Goal: Check status: Check status

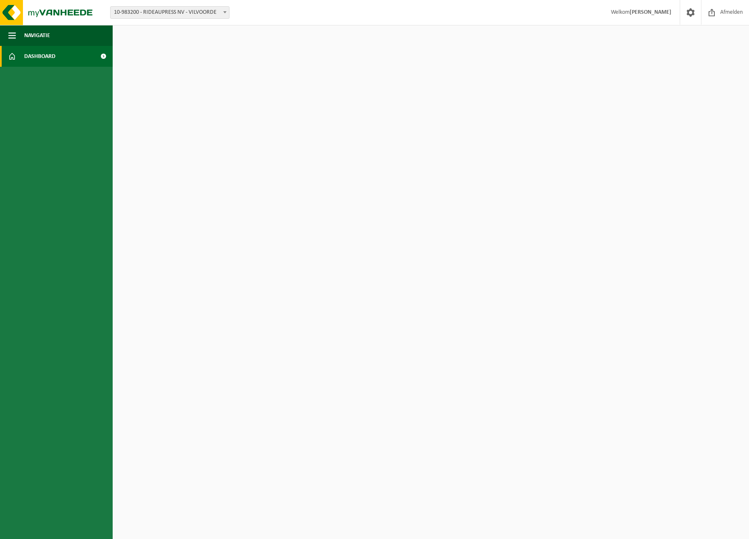
click at [32, 60] on span "Dashboard" at bounding box center [39, 56] width 31 height 21
click at [101, 56] on span at bounding box center [103, 56] width 19 height 21
click at [12, 60] on span at bounding box center [12, 56] width 8 height 21
click at [17, 57] on link "Dashboard" at bounding box center [56, 56] width 113 height 21
click at [215, 12] on span "10-983200 - RIDEAUPRESS NV - VILVOORDE" at bounding box center [170, 13] width 118 height 12
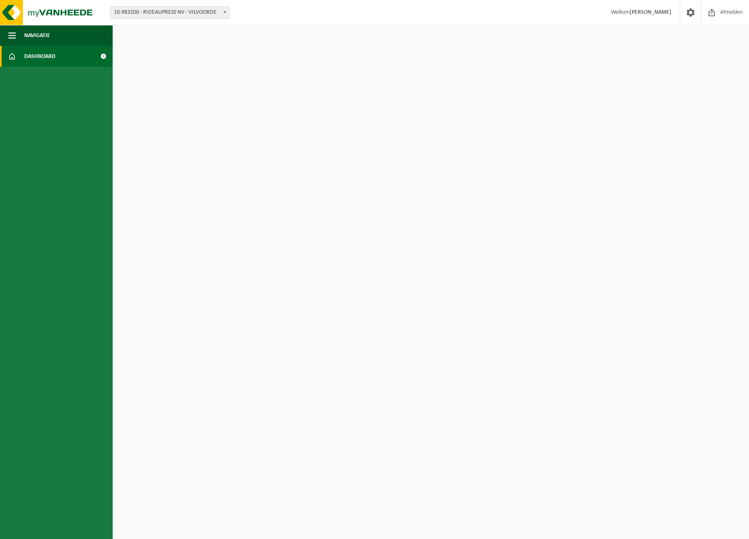
drag, startPoint x: 647, startPoint y: 12, endPoint x: 613, endPoint y: 26, distance: 36.8
click at [647, 12] on strong "[PERSON_NAME]" at bounding box center [650, 12] width 42 height 6
click at [33, 35] on span "Navigatie" at bounding box center [37, 35] width 26 height 21
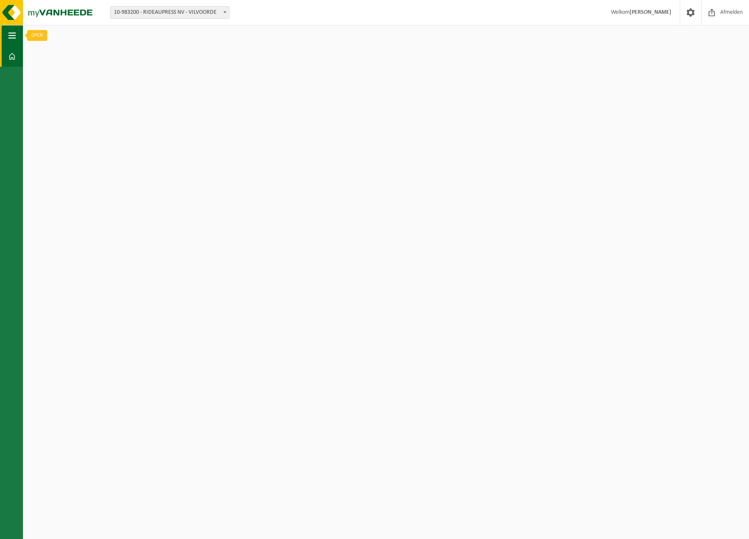
click at [8, 38] on button "Navigatie" at bounding box center [11, 35] width 23 height 21
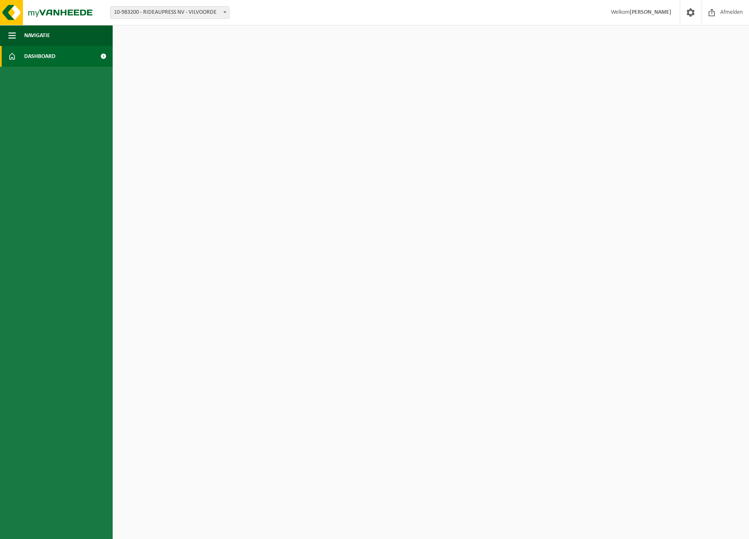
click at [10, 59] on span at bounding box center [12, 56] width 8 height 21
click at [654, 14] on strong "[PERSON_NAME]" at bounding box center [650, 12] width 42 height 6
click at [690, 15] on span at bounding box center [690, 12] width 13 height 25
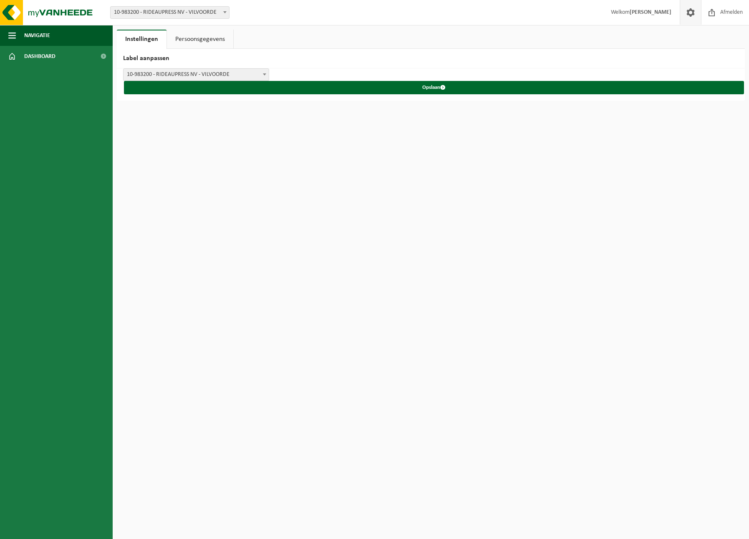
click at [201, 39] on link "Persoonsgegevens" at bounding box center [200, 39] width 66 height 19
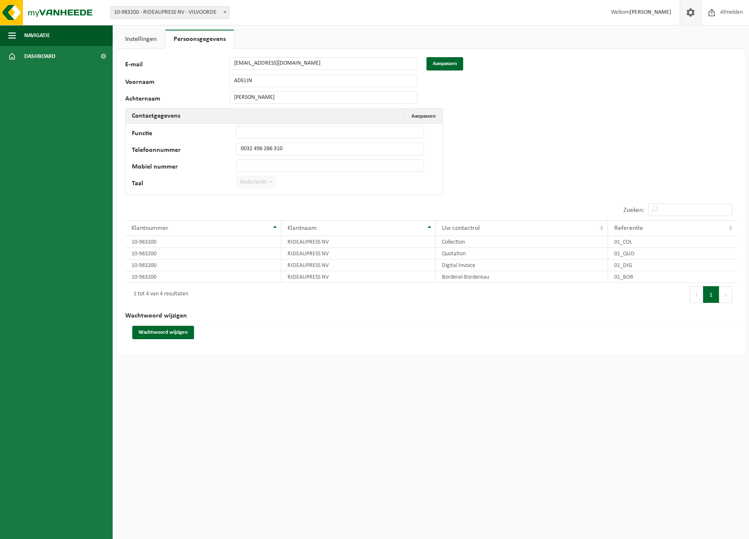
click at [141, 39] on link "Instellingen" at bounding box center [141, 39] width 48 height 19
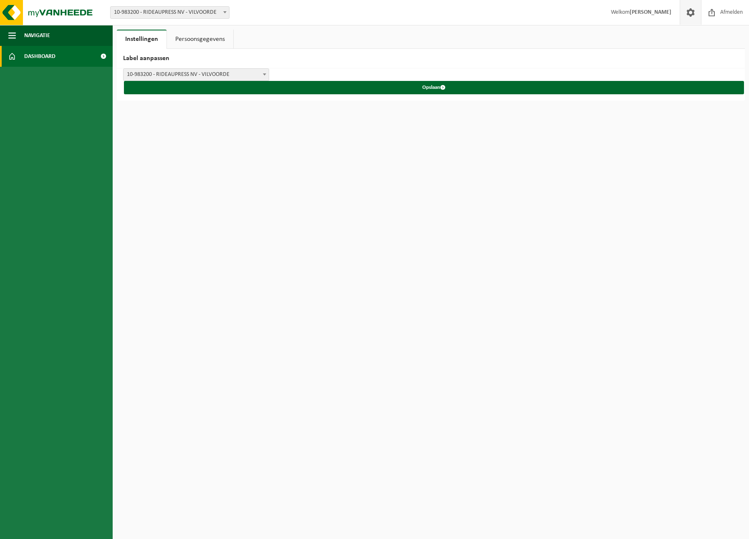
click at [31, 54] on span "Dashboard" at bounding box center [39, 56] width 31 height 21
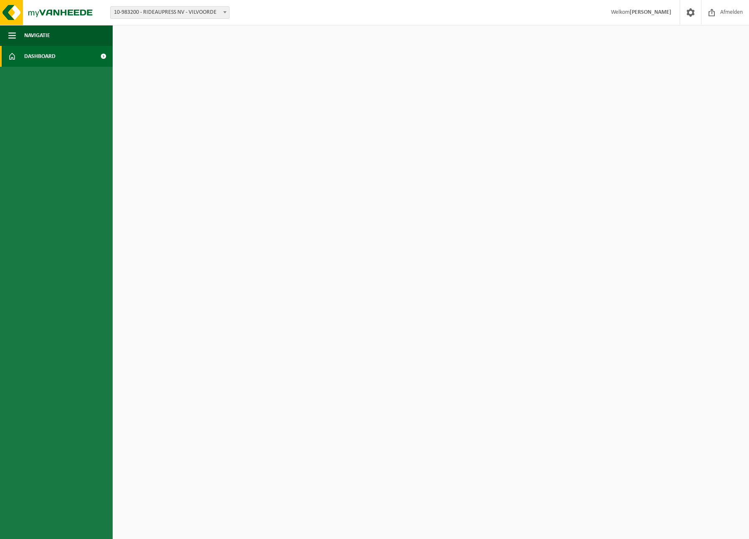
click at [102, 55] on span at bounding box center [103, 56] width 19 height 21
drag, startPoint x: 202, startPoint y: 103, endPoint x: 181, endPoint y: 33, distance: 72.7
click at [202, 94] on html "Vestiging: 10-983200 - RIDEAUPRESS NV - VILVOORDE 10-983200 - RIDEAUPRESS NV - …" at bounding box center [374, 269] width 749 height 539
click at [169, 11] on span "10-983200 - RIDEAUPRESS NV - VILVOORDE" at bounding box center [170, 13] width 118 height 12
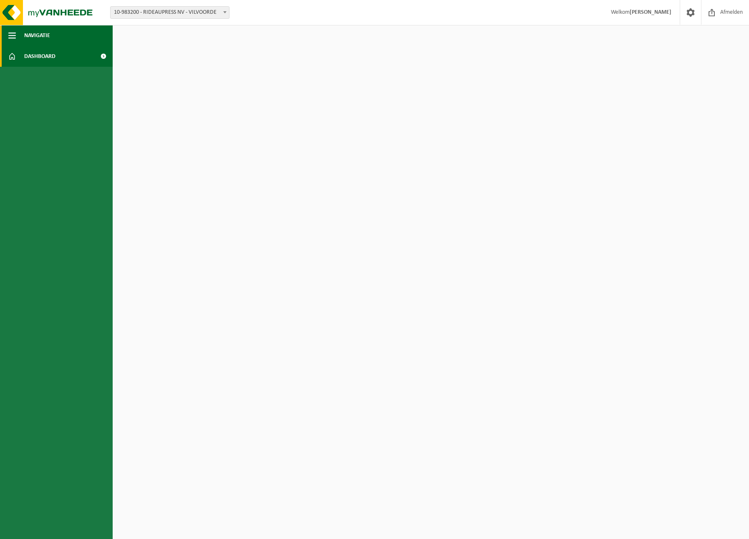
click at [69, 39] on button "Navigatie" at bounding box center [56, 35] width 113 height 21
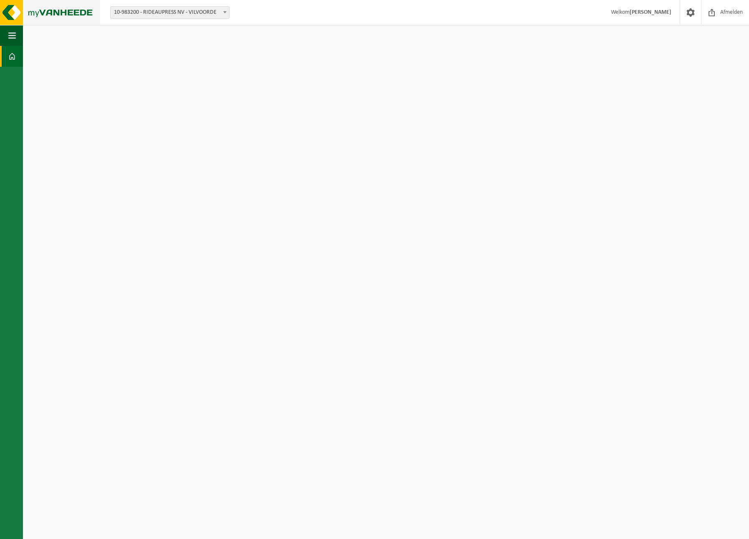
click at [13, 8] on img at bounding box center [50, 12] width 100 height 25
click at [12, 36] on span "button" at bounding box center [12, 35] width 8 height 21
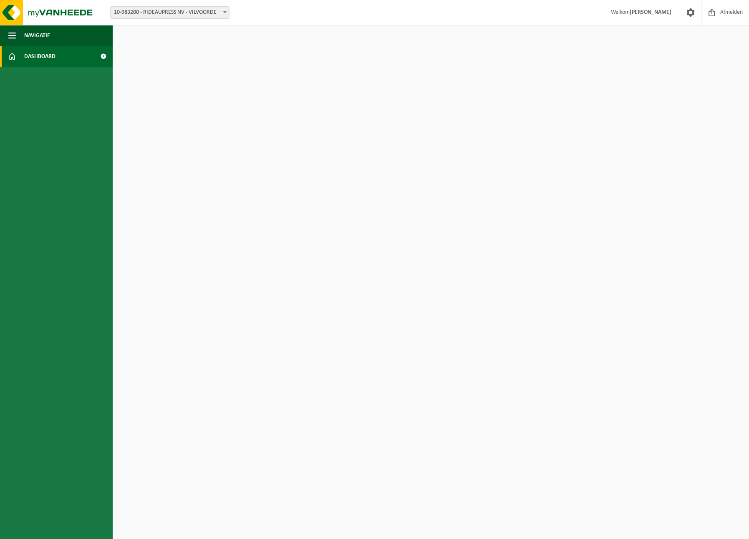
click at [19, 55] on link "Dashboard" at bounding box center [56, 56] width 113 height 21
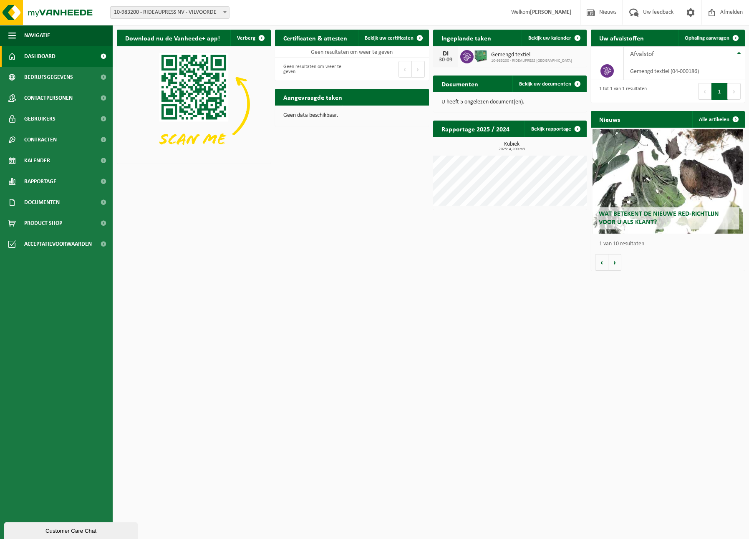
click at [49, 55] on span "Dashboard" at bounding box center [39, 56] width 31 height 21
click at [553, 38] on span "Bekijk uw kalender" at bounding box center [549, 37] width 43 height 5
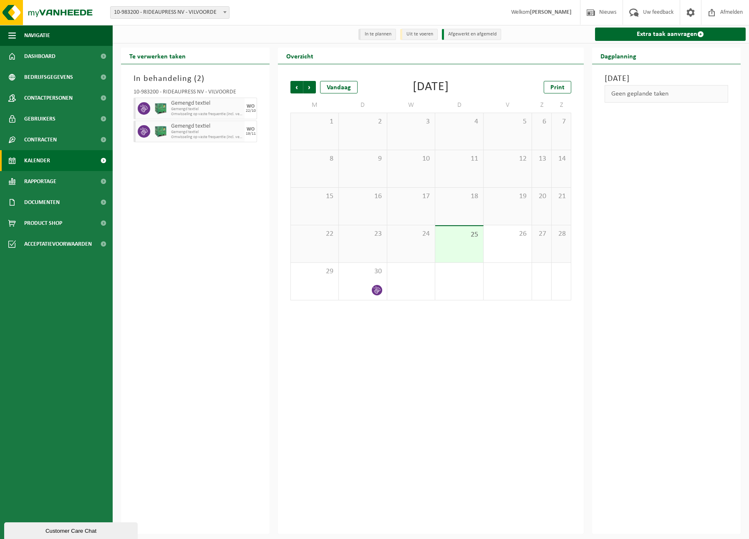
click at [459, 243] on div "25" at bounding box center [459, 244] width 48 height 36
click at [375, 292] on icon at bounding box center [376, 289] width 7 height 7
click at [376, 292] on icon at bounding box center [376, 289] width 7 height 7
click at [457, 242] on div "25" at bounding box center [459, 244] width 48 height 36
click at [417, 244] on div "24" at bounding box center [411, 243] width 48 height 37
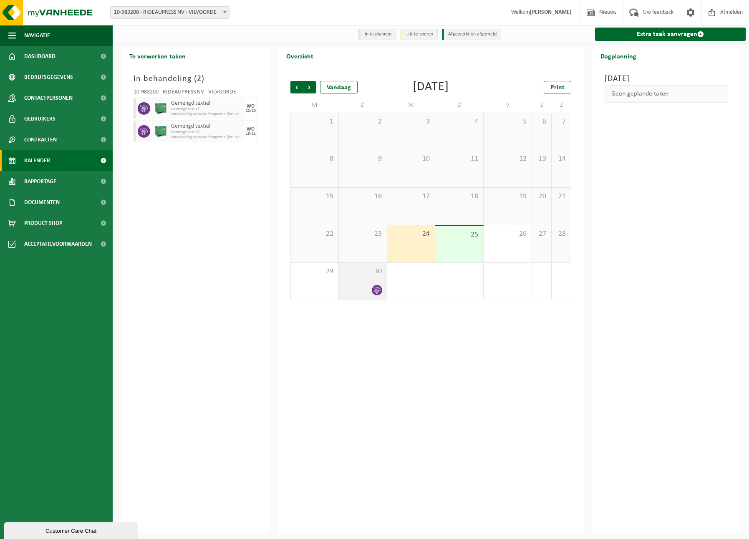
click at [372, 289] on span at bounding box center [377, 290] width 10 height 10
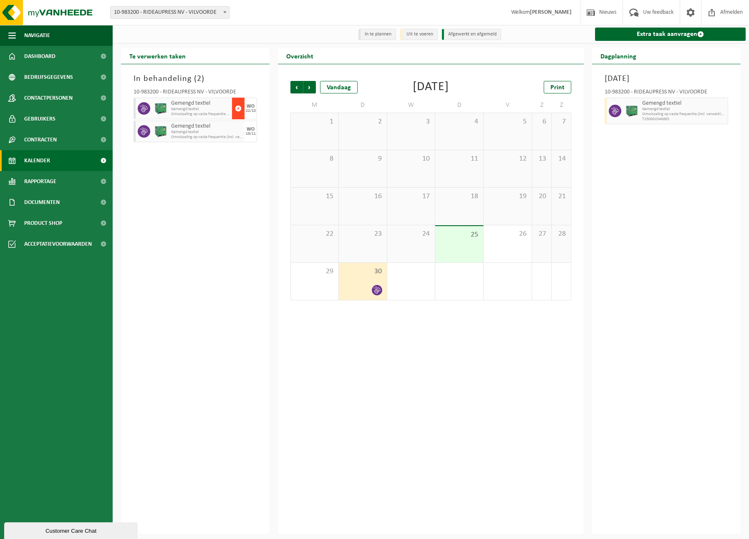
click at [238, 112] on span "button" at bounding box center [238, 108] width 7 height 17
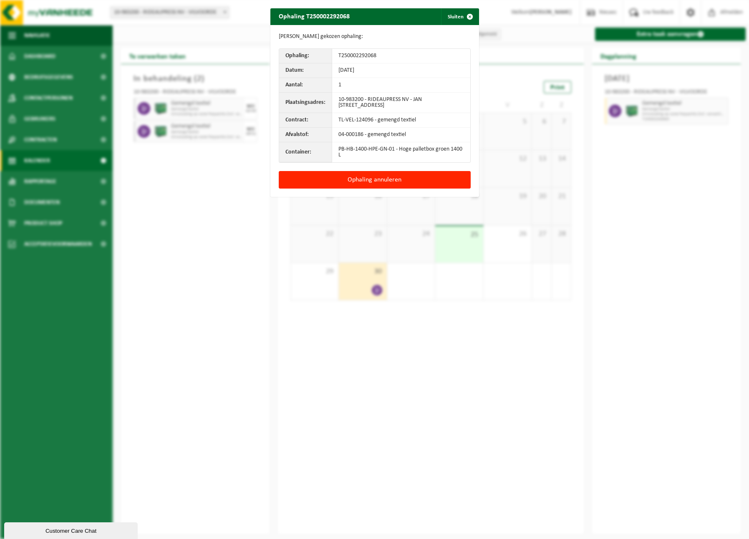
drag, startPoint x: 469, startPoint y: 16, endPoint x: 393, endPoint y: 66, distance: 91.1
click at [468, 16] on span "button" at bounding box center [469, 16] width 17 height 17
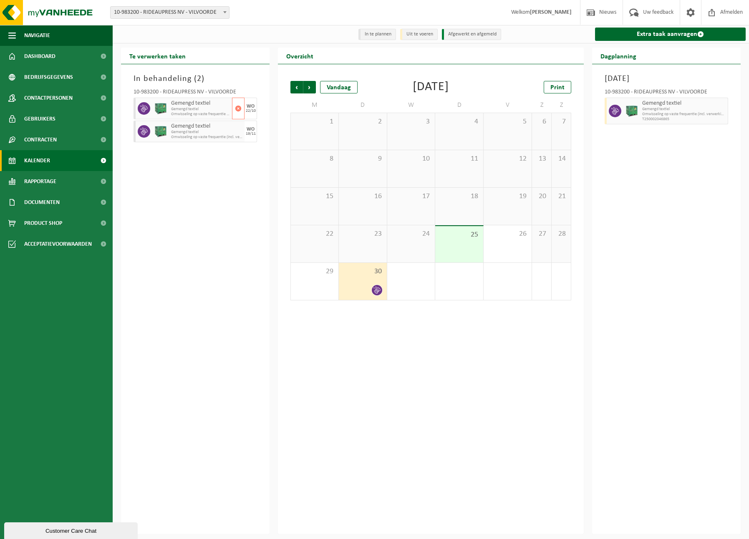
click at [182, 107] on span "Gemengd textiel" at bounding box center [200, 103] width 59 height 7
click at [141, 108] on icon at bounding box center [144, 109] width 8 height 8
click at [252, 112] on div "22/10" at bounding box center [251, 111] width 10 height 4
click at [181, 111] on span "Gemengd textiel" at bounding box center [200, 109] width 59 height 5
click at [226, 186] on div "In behandeling ( 2 ) 10-983200 - RIDEAUPRESS NV - VILVOORDE Gemengd textiel Gem…" at bounding box center [195, 299] width 148 height 470
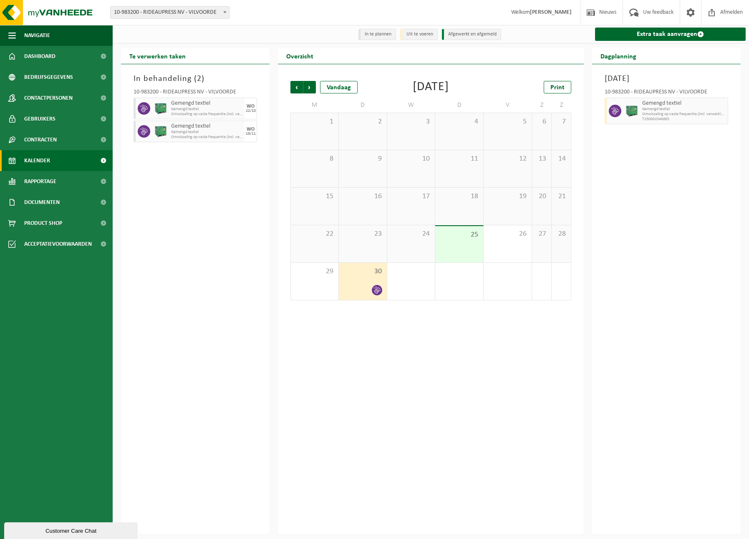
click at [465, 349] on div "Vorige Volgende Vandaag September 2025 Print M D W D V Z Z 1 2 3 4 5 6 7 8 9 10…" at bounding box center [431, 299] width 306 height 470
click at [644, 15] on span "Uw feedback" at bounding box center [658, 12] width 35 height 25
